Goal: Transaction & Acquisition: Download file/media

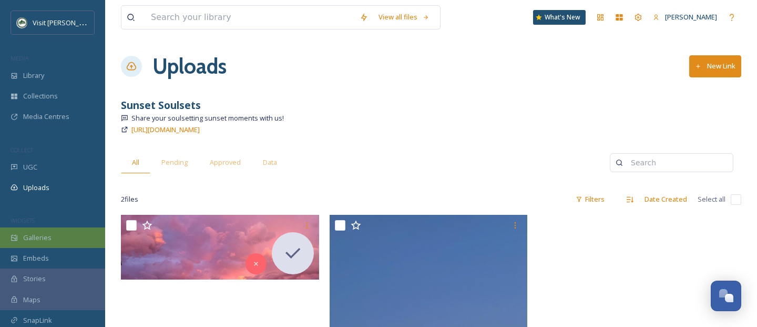
click at [38, 235] on span "Galleries" at bounding box center [37, 237] width 28 height 10
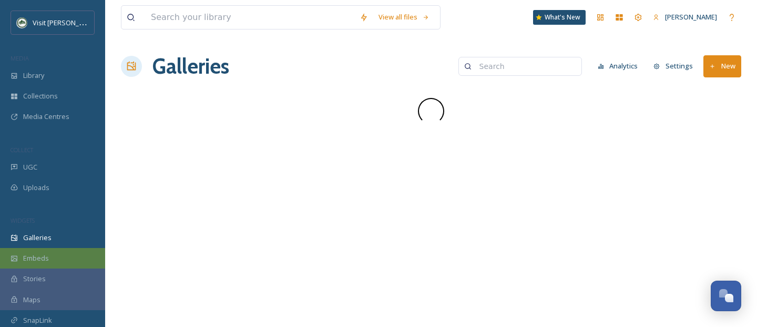
click at [37, 262] on div "Embeds" at bounding box center [52, 258] width 105 height 21
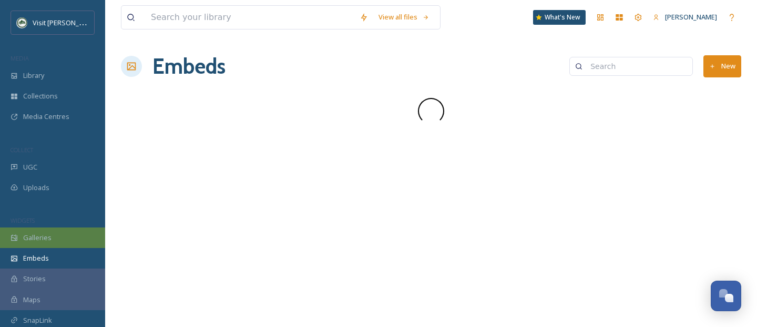
click at [48, 241] on span "Galleries" at bounding box center [37, 237] width 28 height 10
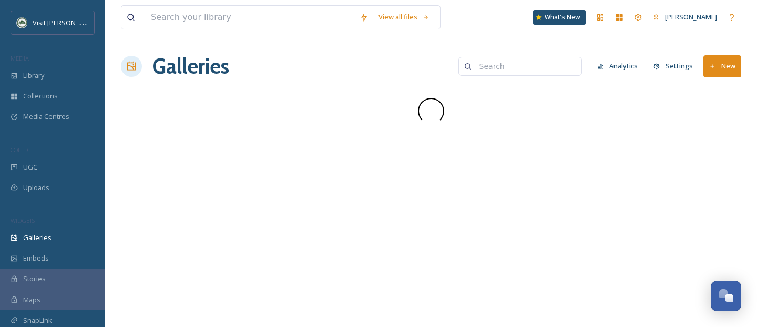
click at [46, 133] on div "Visit [PERSON_NAME] MEDIA Library Collections Media Centres COLLECT UGC Uploads…" at bounding box center [52, 196] width 105 height 370
click at [45, 117] on span "Media Centres" at bounding box center [46, 116] width 46 height 10
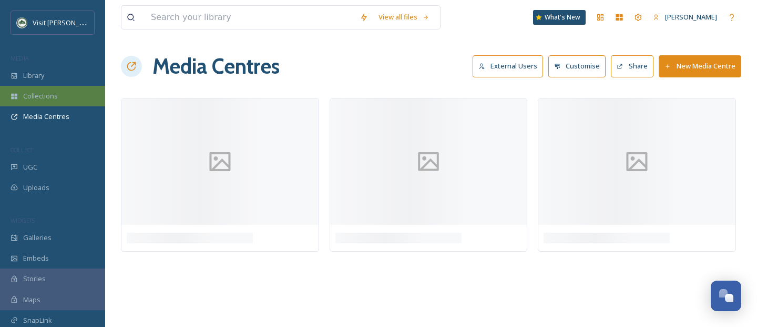
click at [40, 101] on div "Collections" at bounding box center [52, 96] width 105 height 21
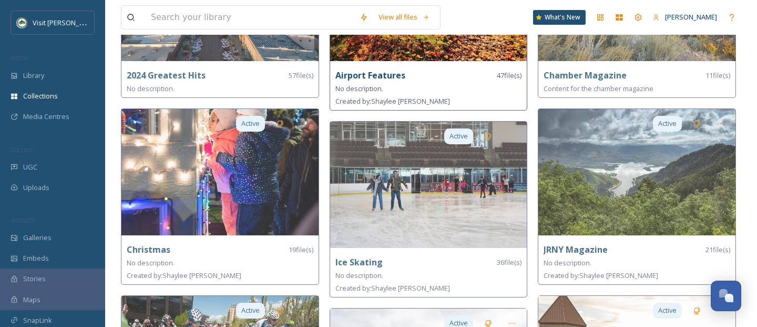
scroll to position [178, 0]
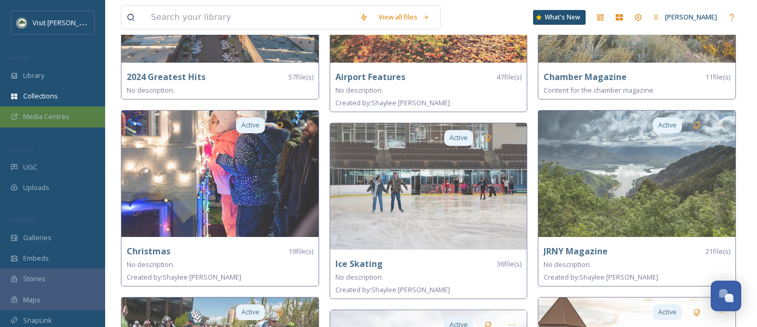
click at [29, 122] on div "Media Centres" at bounding box center [52, 116] width 105 height 21
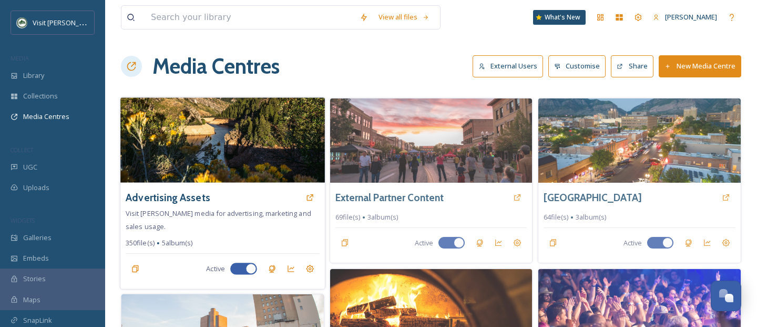
click at [209, 153] on img at bounding box center [222, 139] width 205 height 85
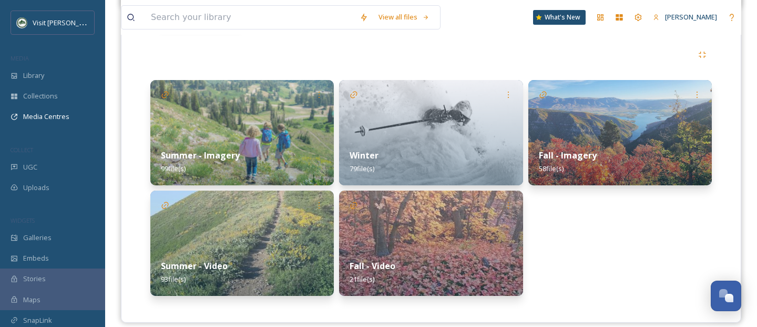
scroll to position [238, 0]
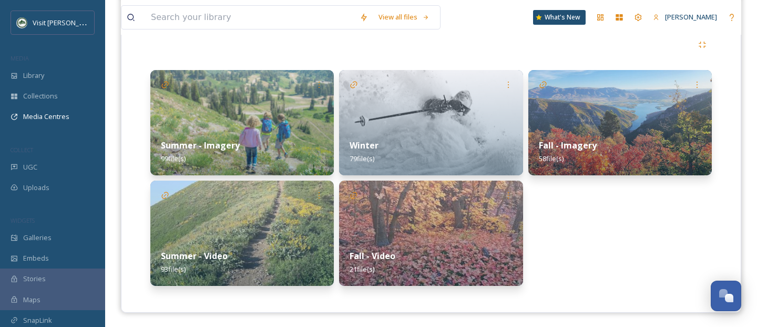
click at [580, 118] on img at bounding box center [621, 122] width 184 height 105
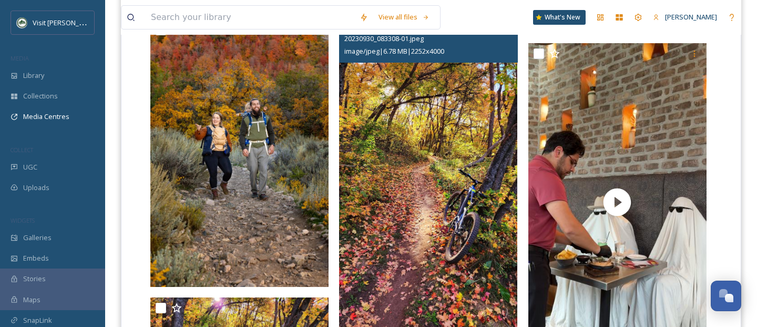
scroll to position [1676, 0]
click at [405, 208] on img at bounding box center [428, 171] width 178 height 317
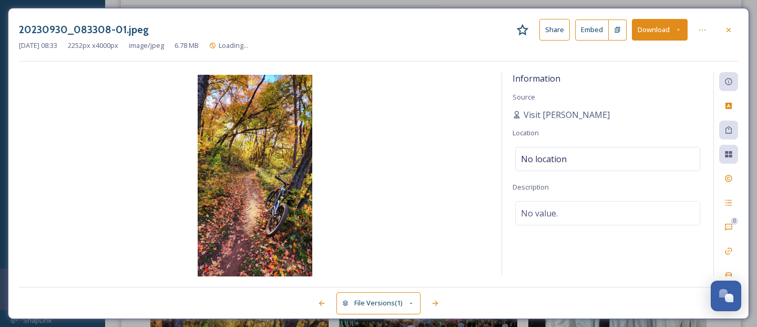
click at [665, 30] on button "Download" at bounding box center [660, 30] width 56 height 22
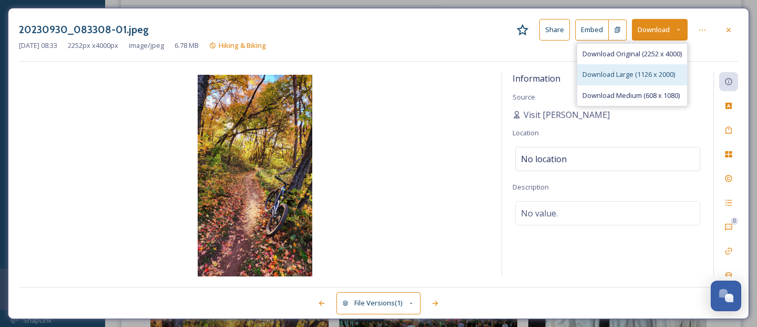
click at [629, 78] on span "Download Large (1126 x 2000)" at bounding box center [629, 74] width 93 height 10
